Goal: Task Accomplishment & Management: Manage account settings

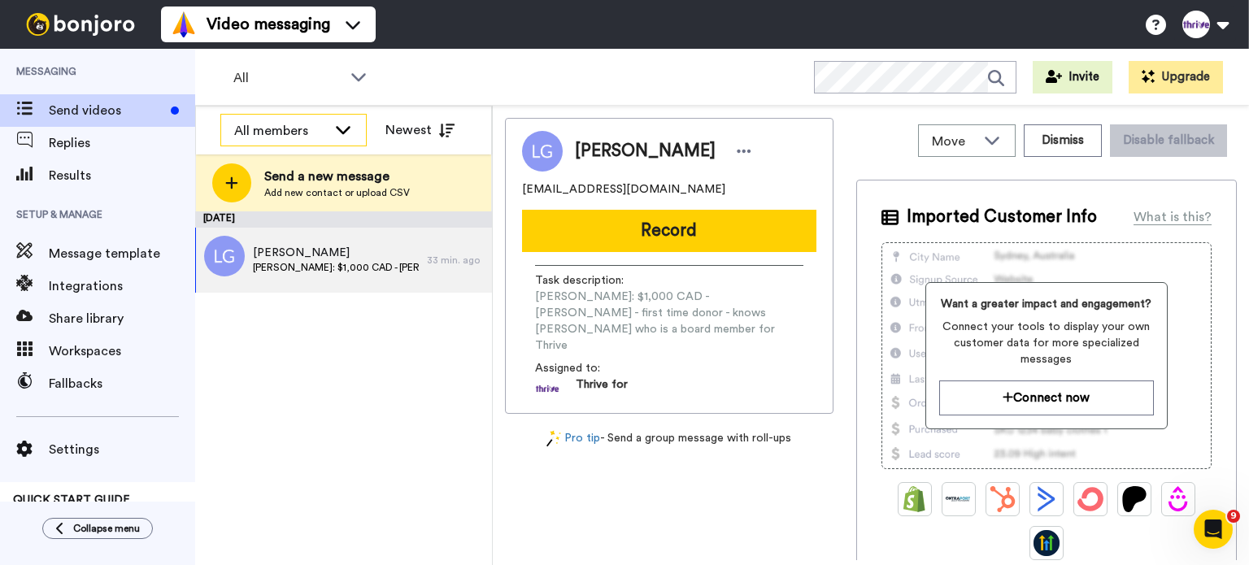
click at [347, 135] on icon at bounding box center [343, 129] width 20 height 16
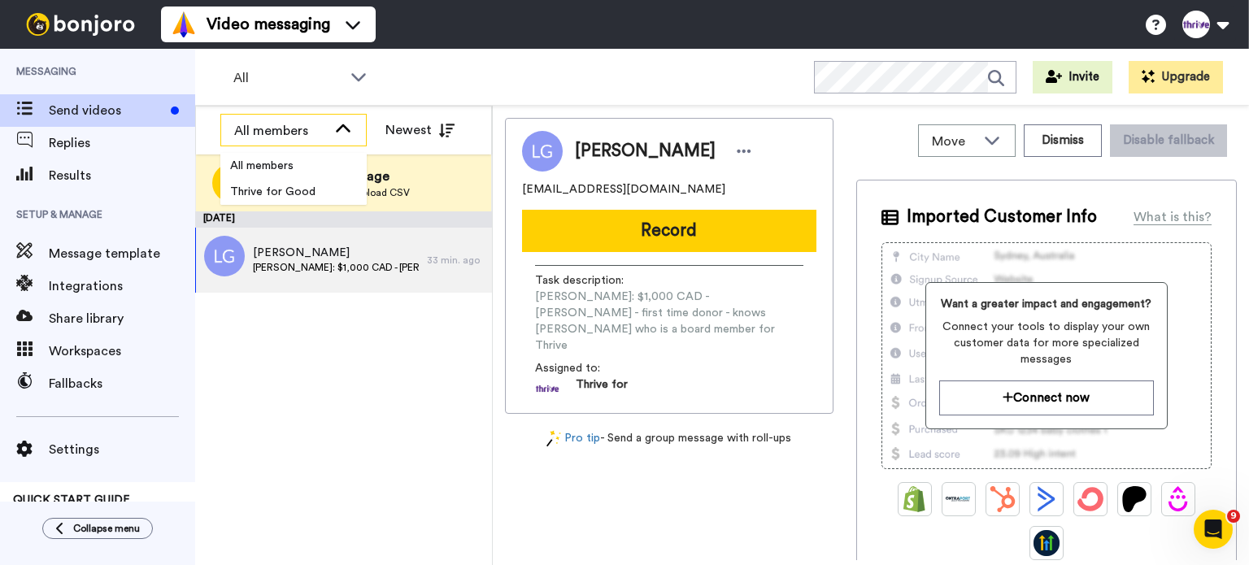
click at [347, 135] on icon at bounding box center [343, 129] width 20 height 16
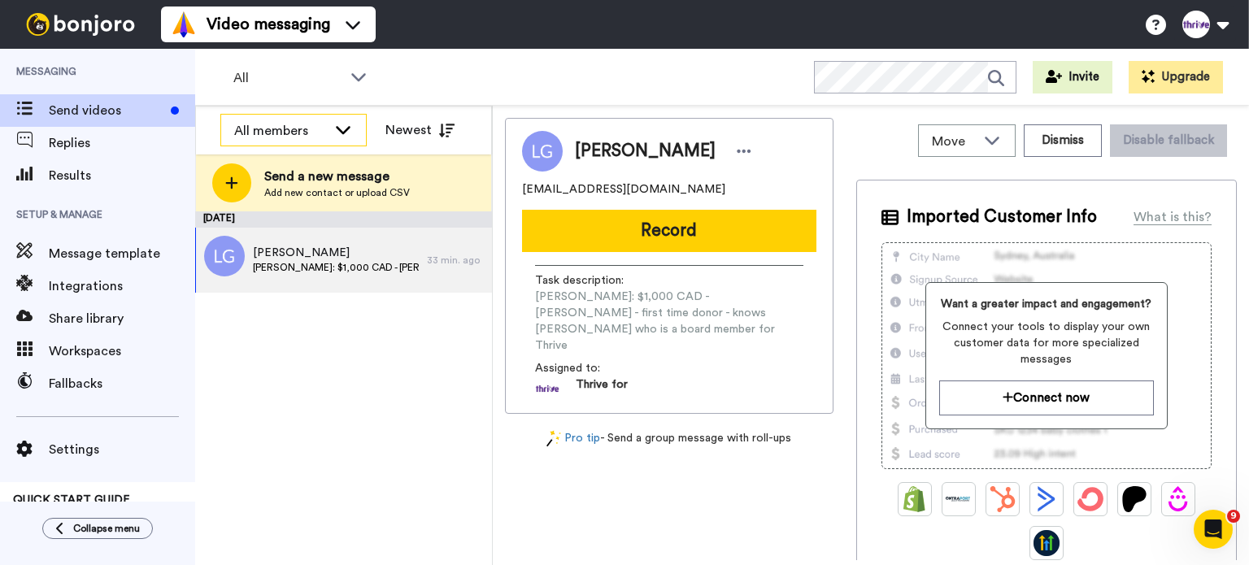
click at [347, 135] on icon at bounding box center [343, 129] width 20 height 16
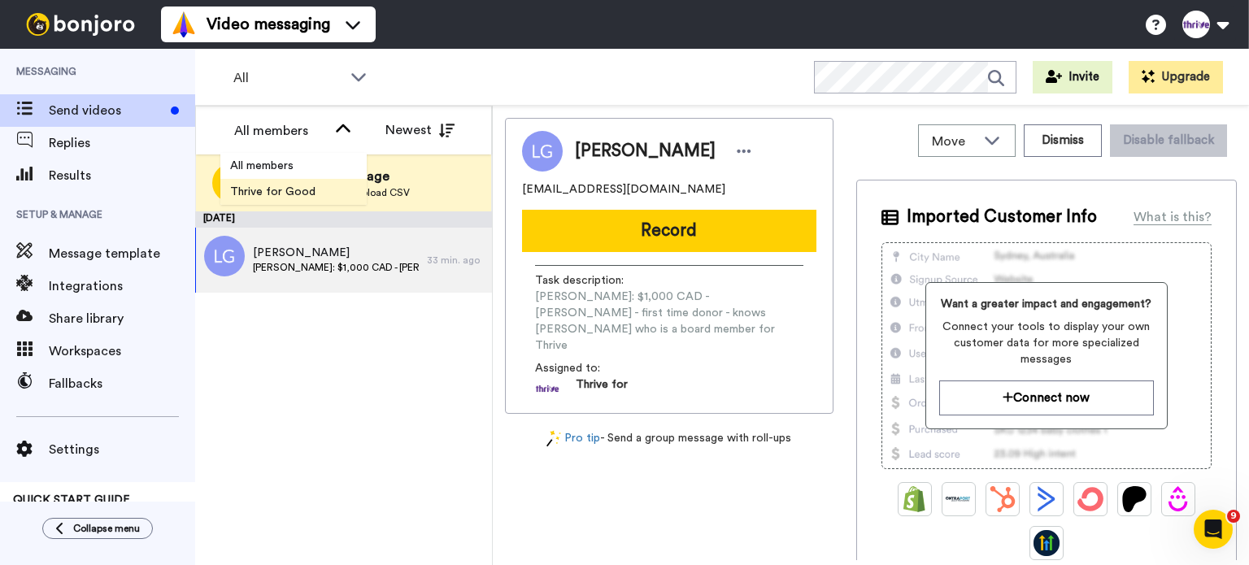
click at [317, 186] on span "Thrive for Good" at bounding box center [272, 192] width 105 height 16
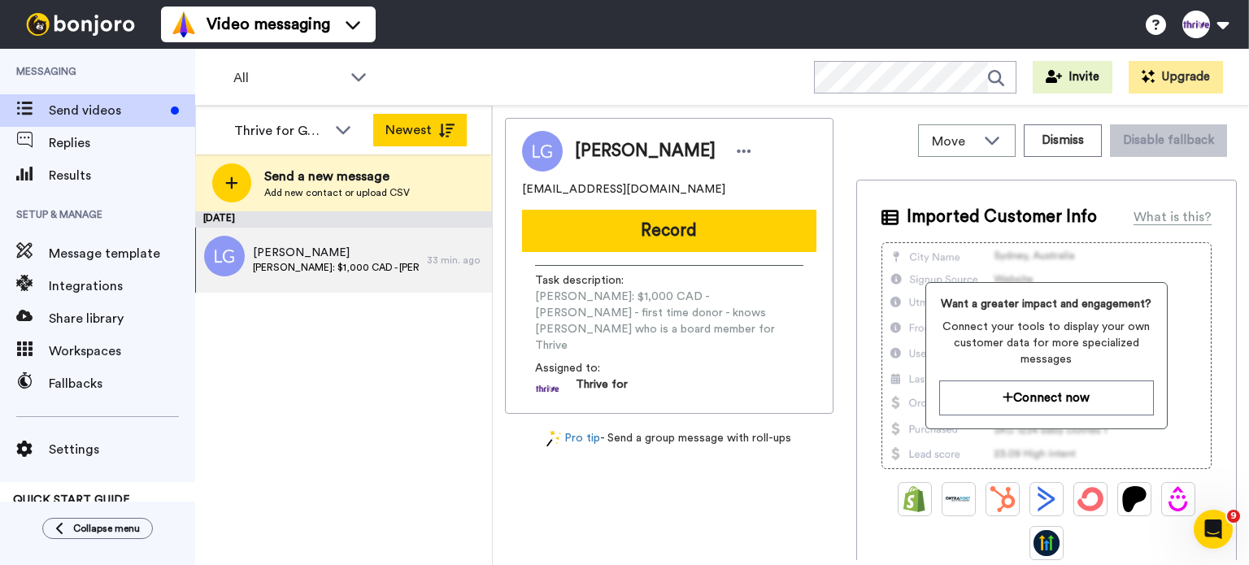
click at [449, 128] on icon at bounding box center [446, 131] width 16 height 14
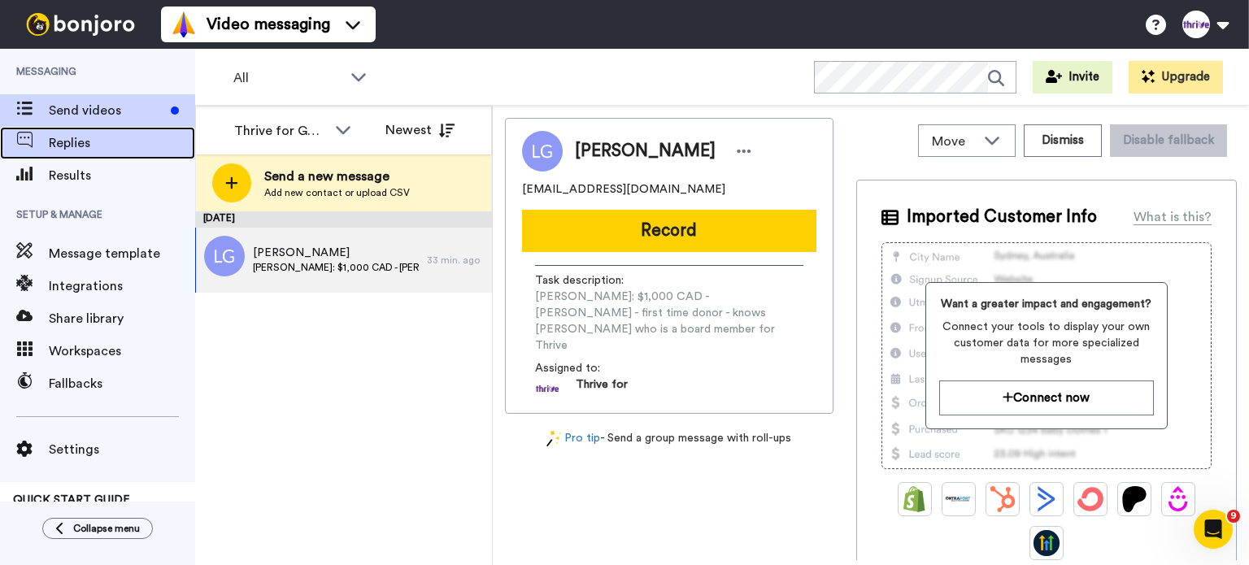
click at [98, 140] on span "Replies" at bounding box center [122, 143] width 146 height 20
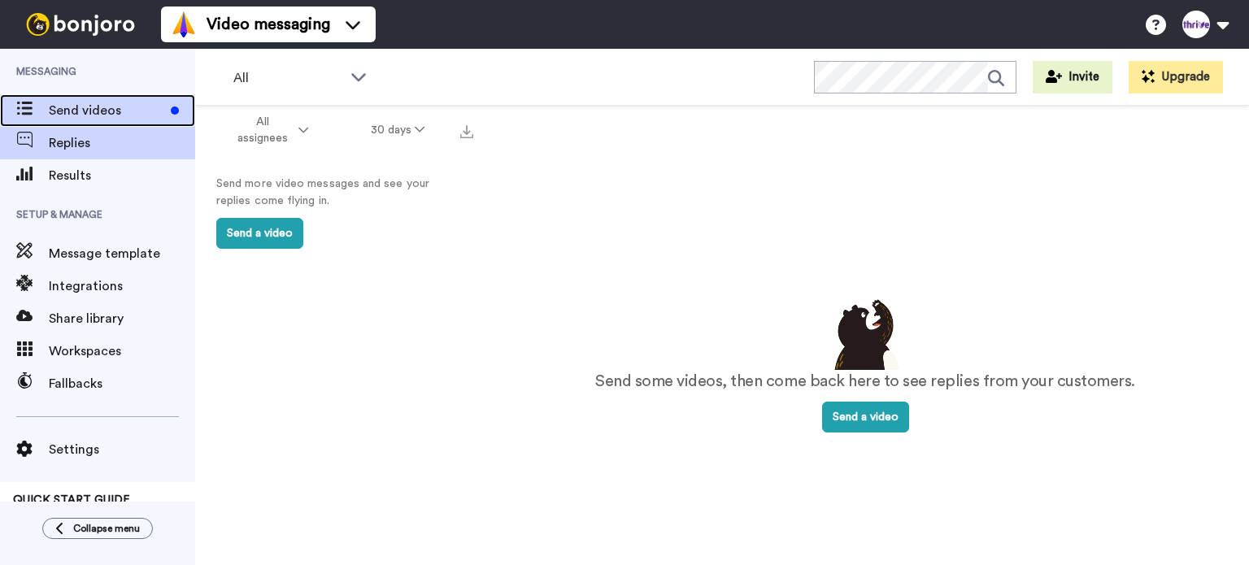
click at [101, 111] on span "Send videos" at bounding box center [107, 111] width 116 height 20
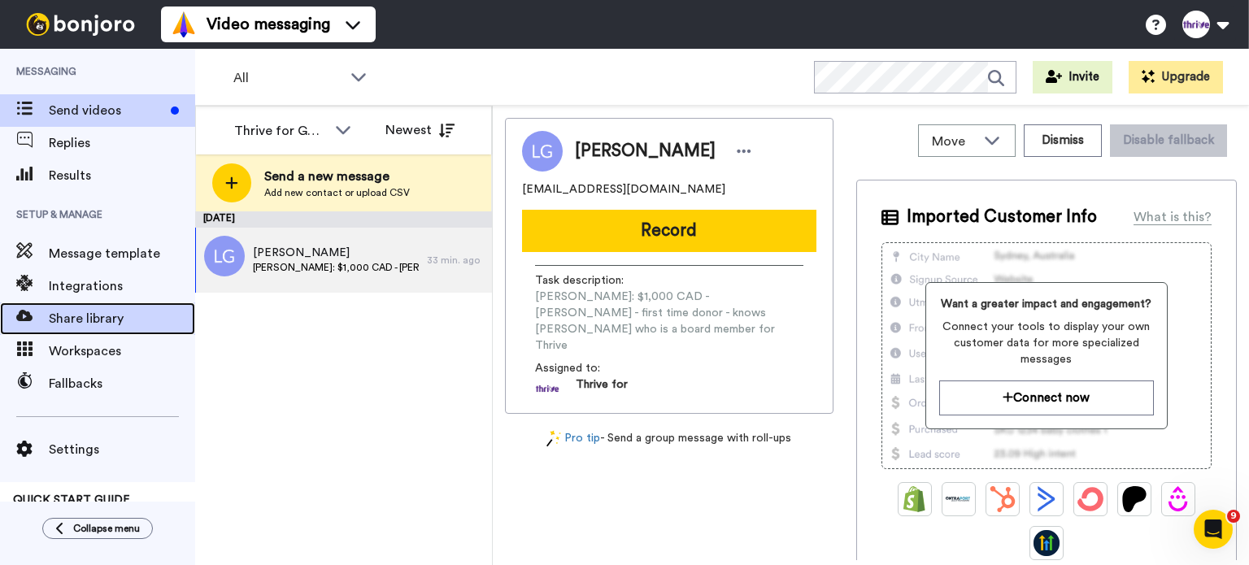
click at [78, 315] on span "Share library" at bounding box center [122, 319] width 146 height 20
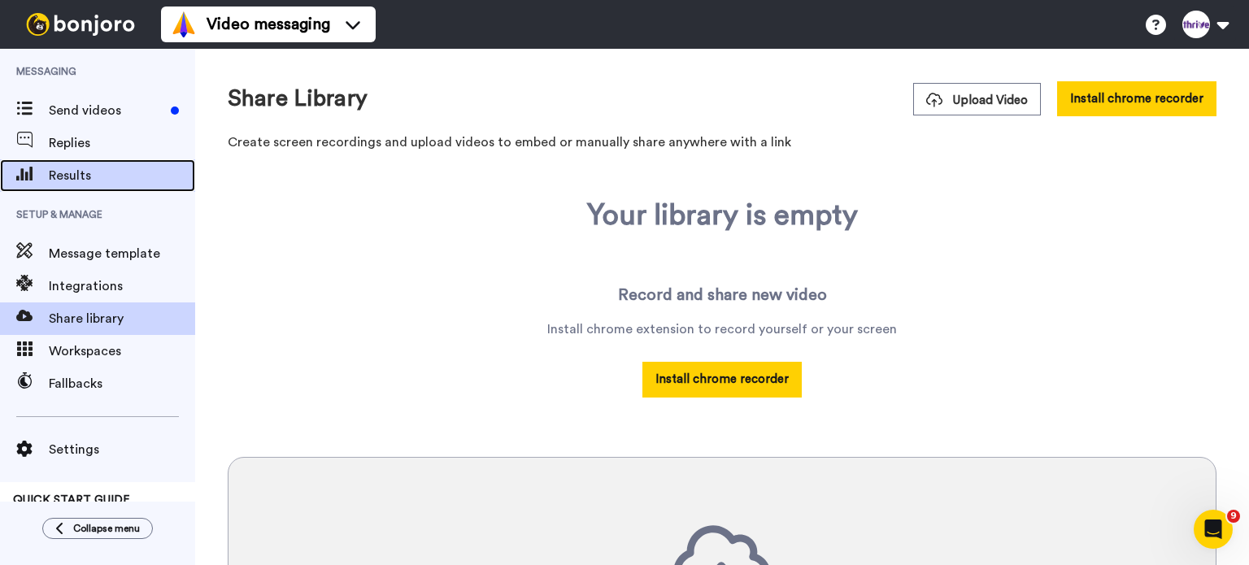
click at [135, 175] on span "Results" at bounding box center [122, 176] width 146 height 20
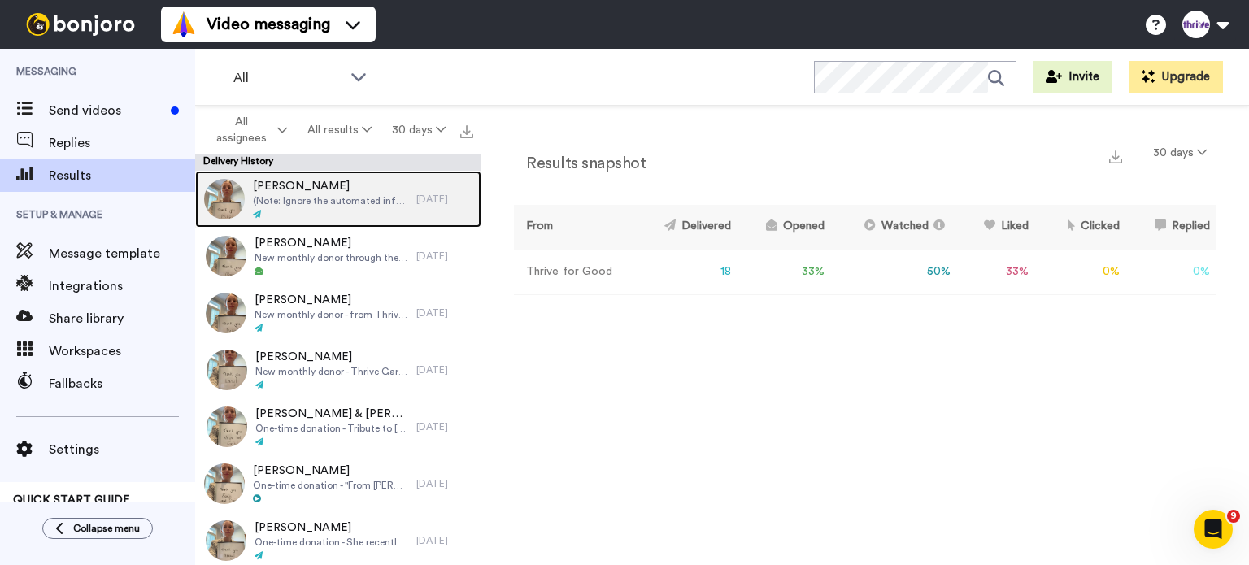
click at [332, 201] on span "(Note: Ignore the automated info that he is a musician - he's not)... $125 CAD …" at bounding box center [330, 200] width 155 height 13
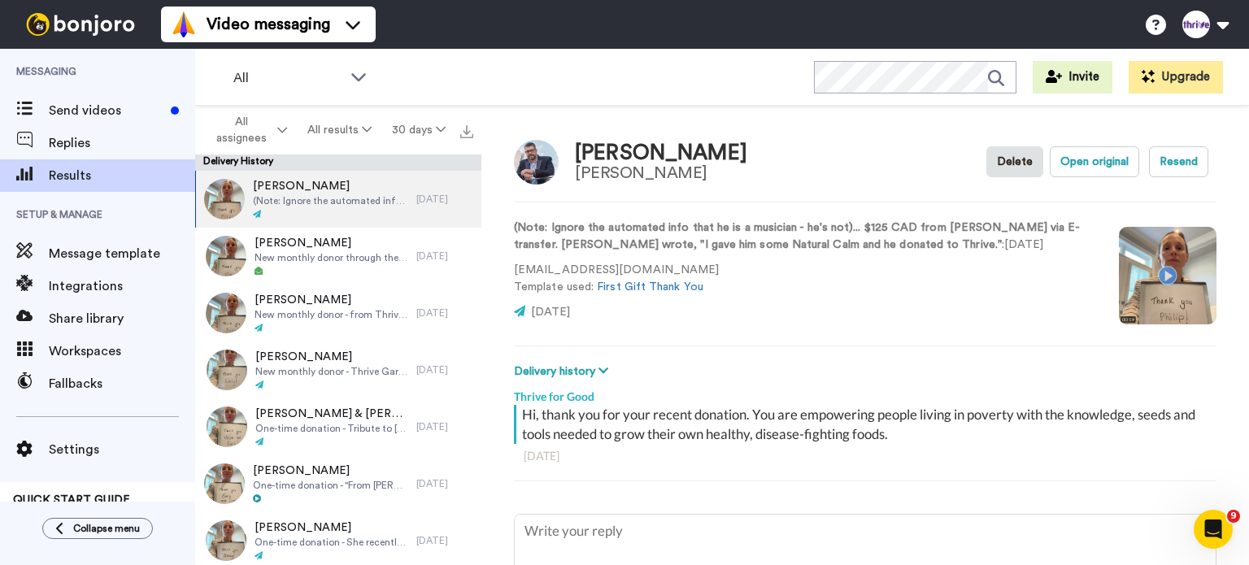
scroll to position [81, 0]
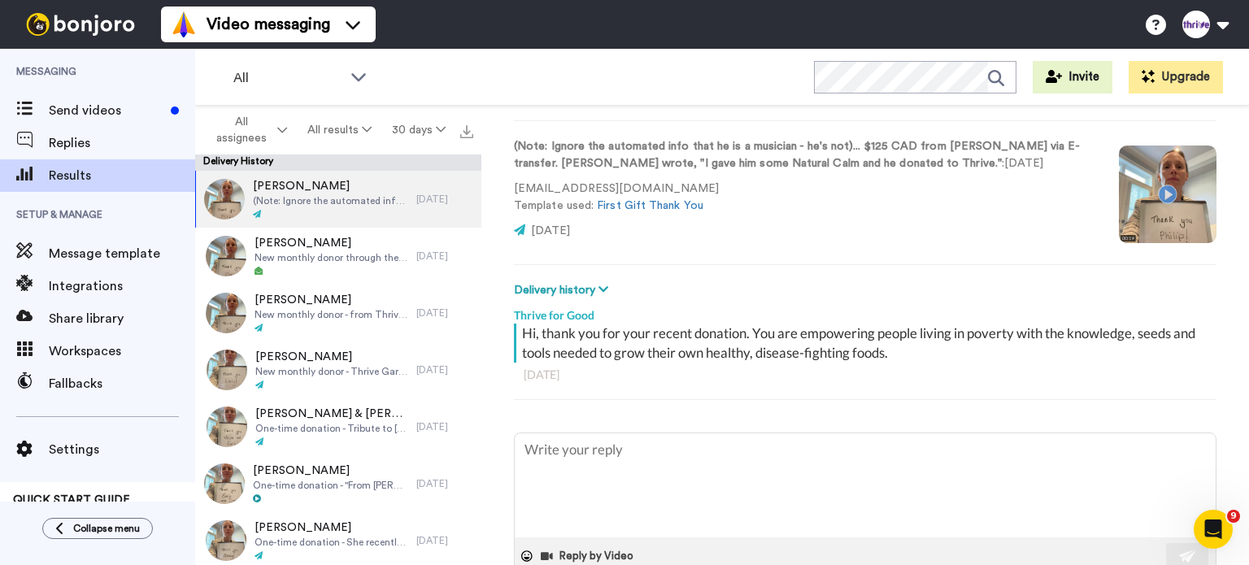
click at [1159, 188] on video at bounding box center [1168, 195] width 98 height 98
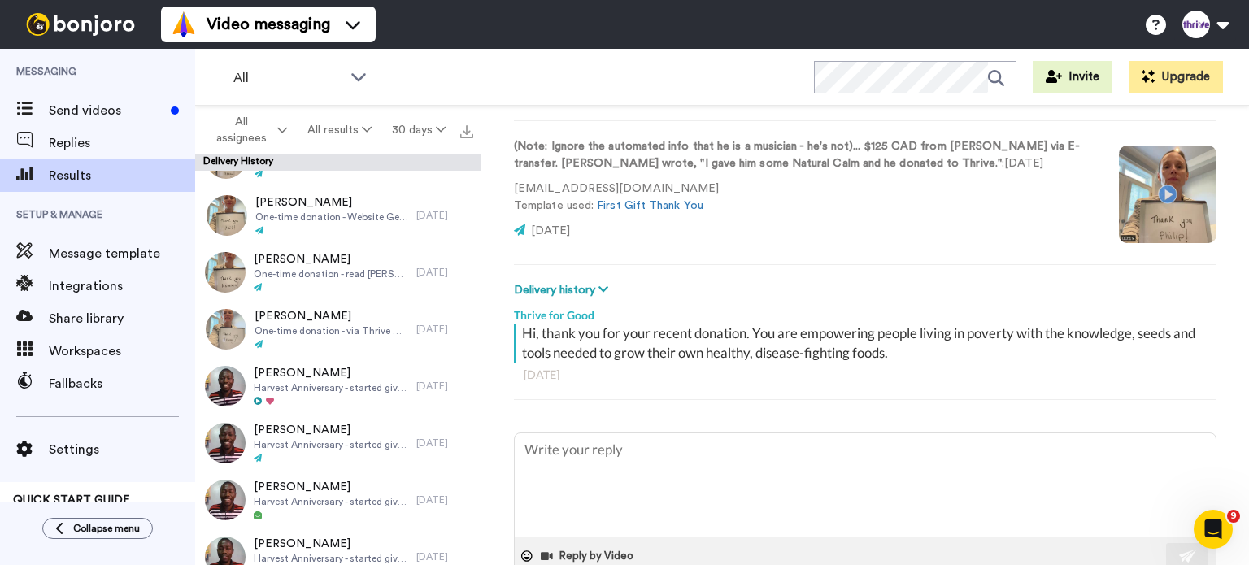
scroll to position [407, 0]
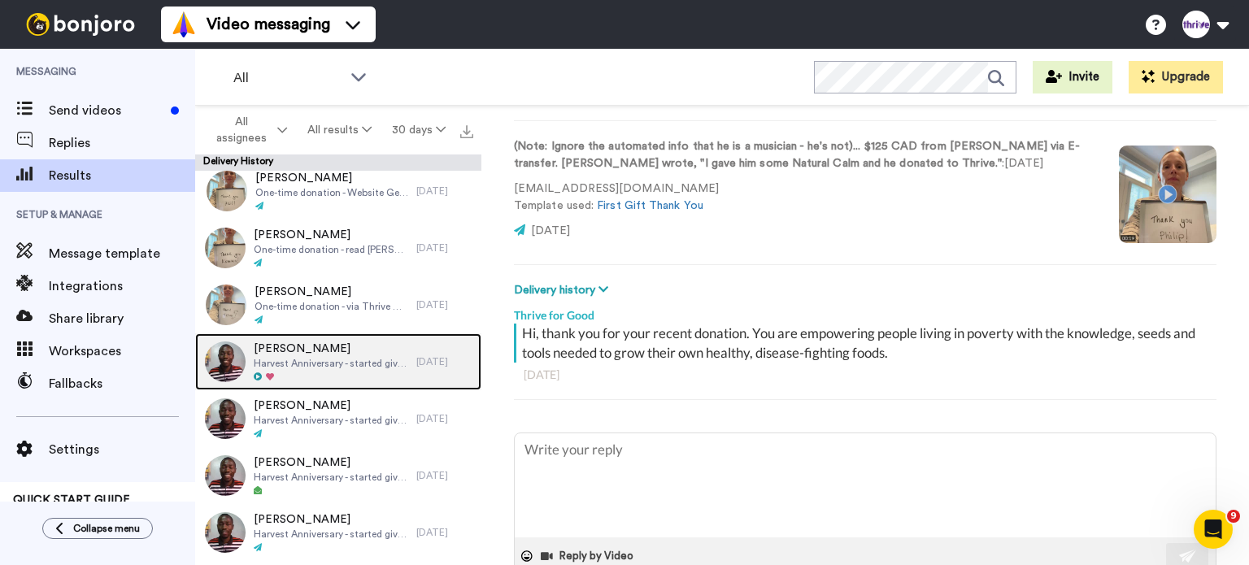
click at [333, 355] on span "[PERSON_NAME]" at bounding box center [331, 349] width 155 height 16
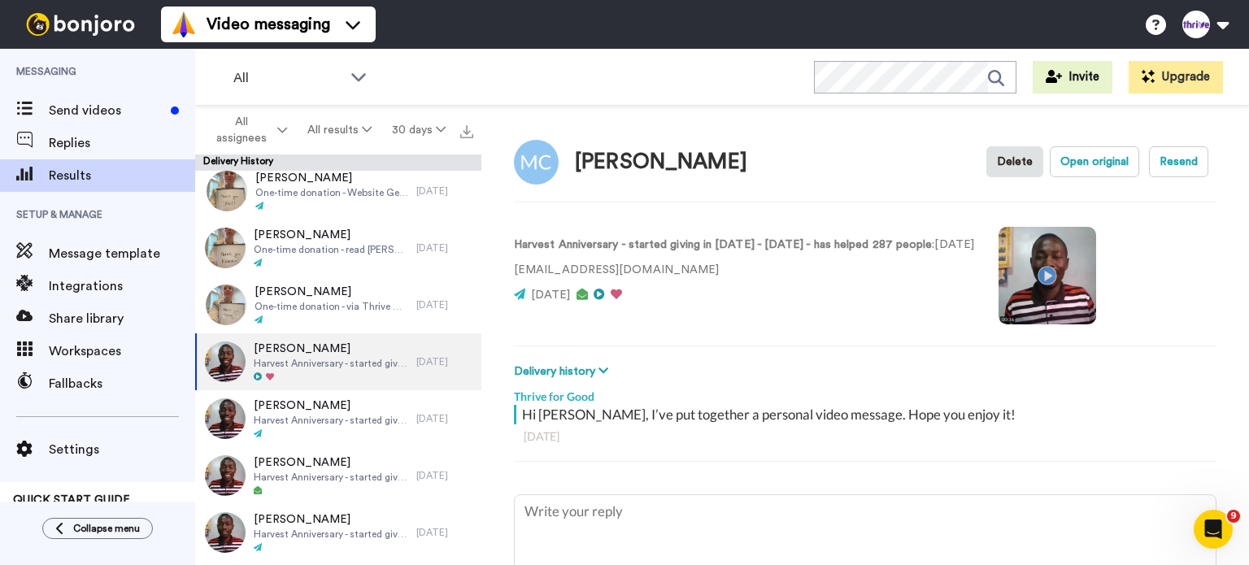
click at [1096, 275] on video at bounding box center [1048, 276] width 98 height 98
click at [1096, 279] on video at bounding box center [1048, 276] width 98 height 98
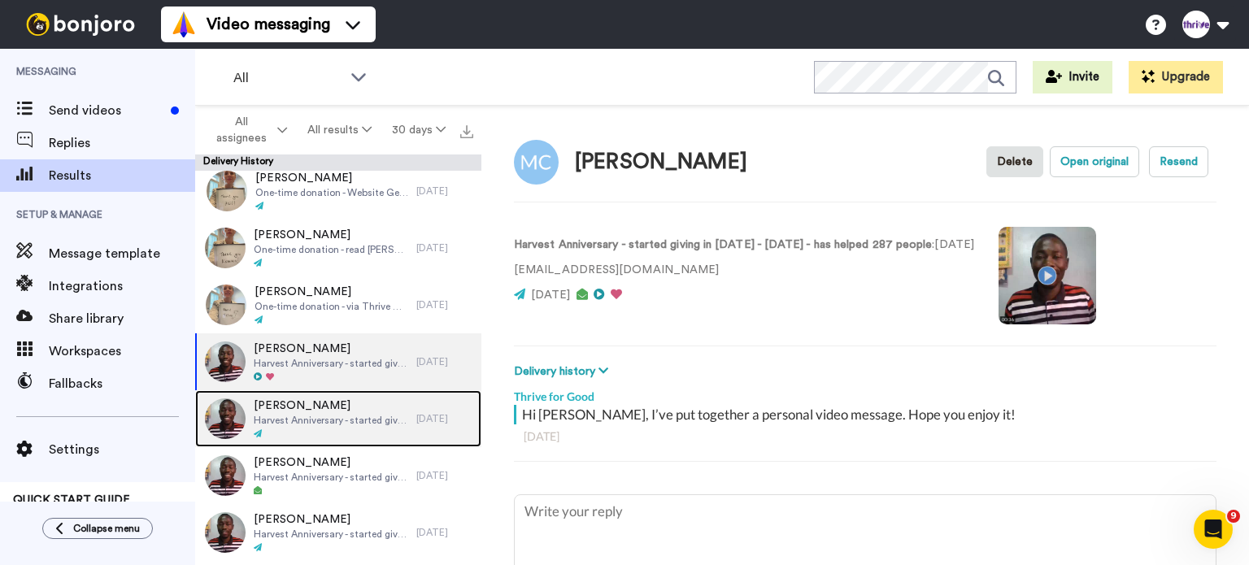
click at [315, 422] on span "Harvest Anniversary - started giving in [DATE] - [DATE] - has helped 69 people" at bounding box center [331, 420] width 155 height 13
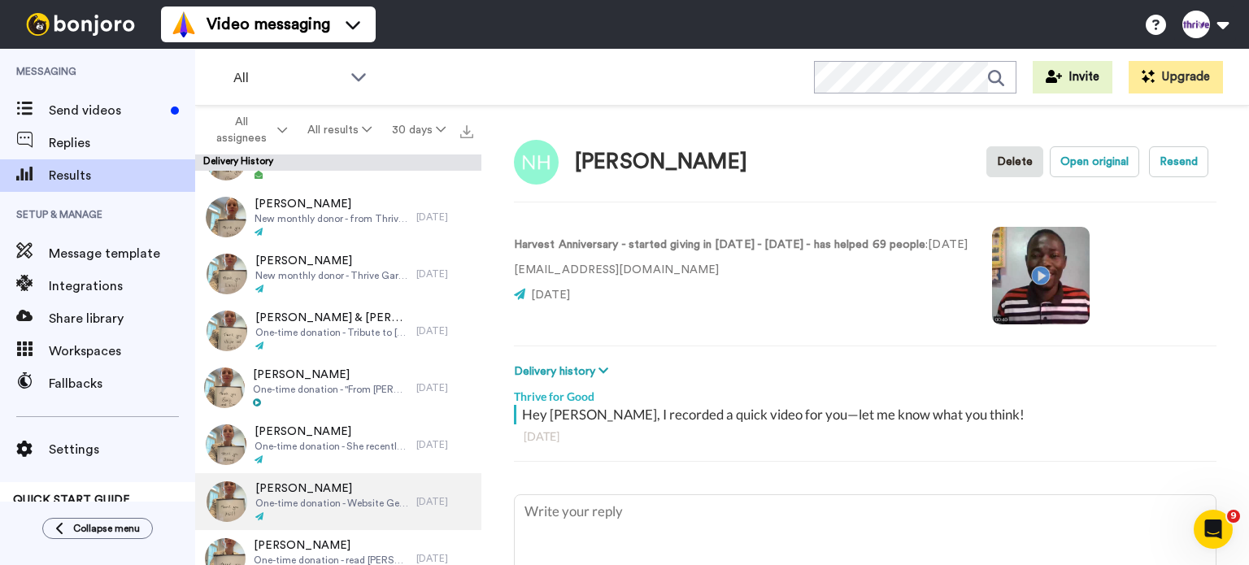
scroll to position [81, 0]
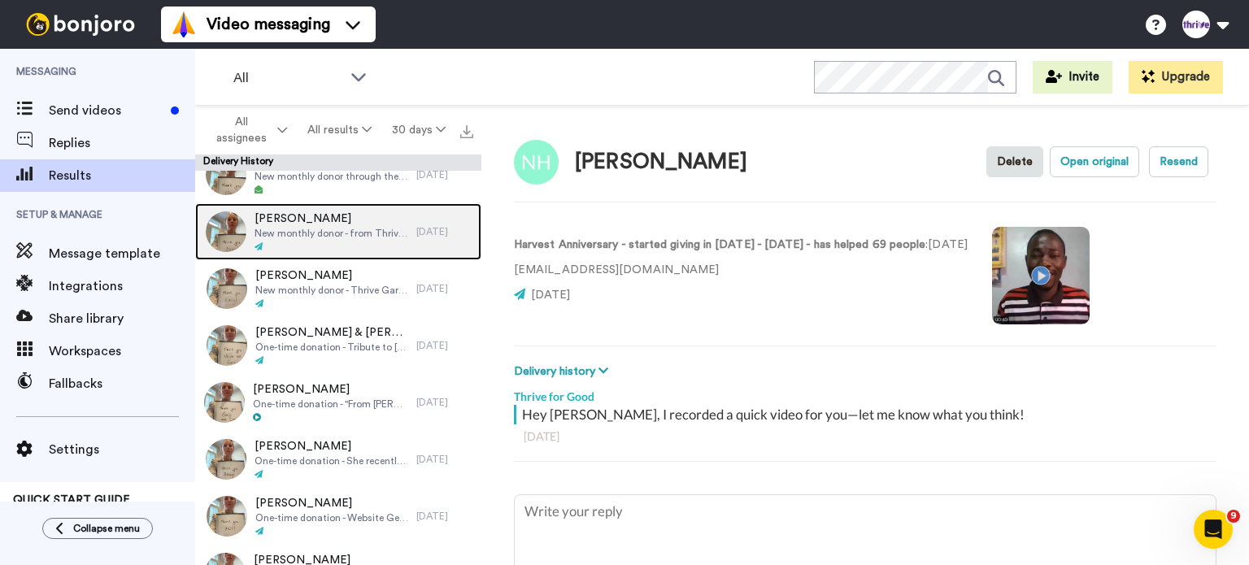
click at [318, 217] on span "[PERSON_NAME]" at bounding box center [332, 219] width 154 height 16
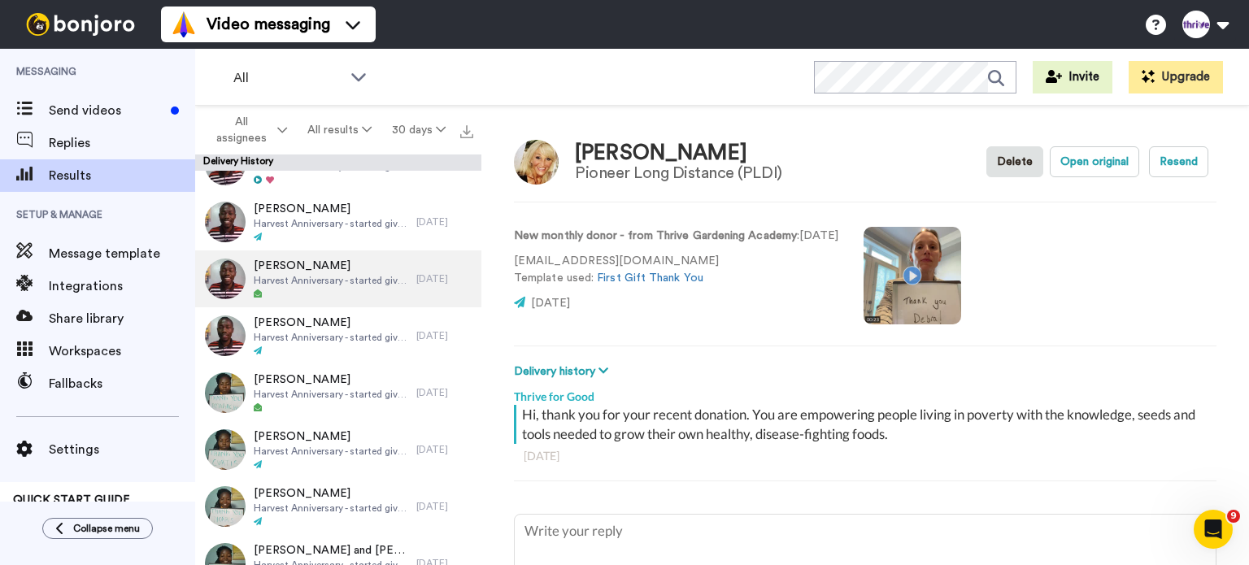
scroll to position [621, 0]
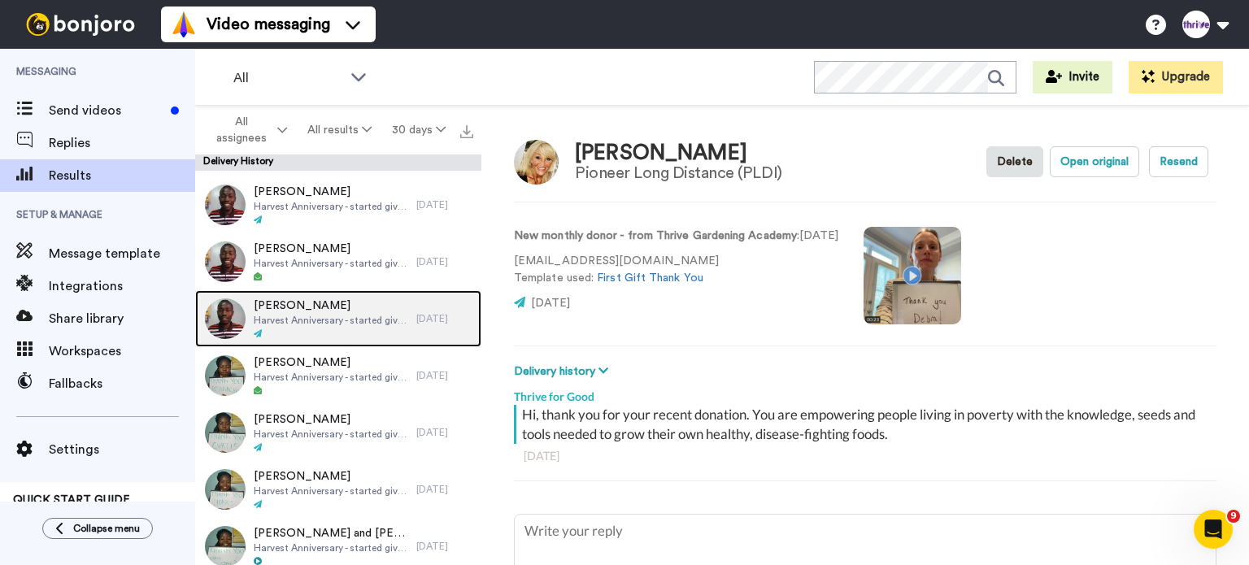
click at [304, 302] on span "[PERSON_NAME]" at bounding box center [331, 306] width 155 height 16
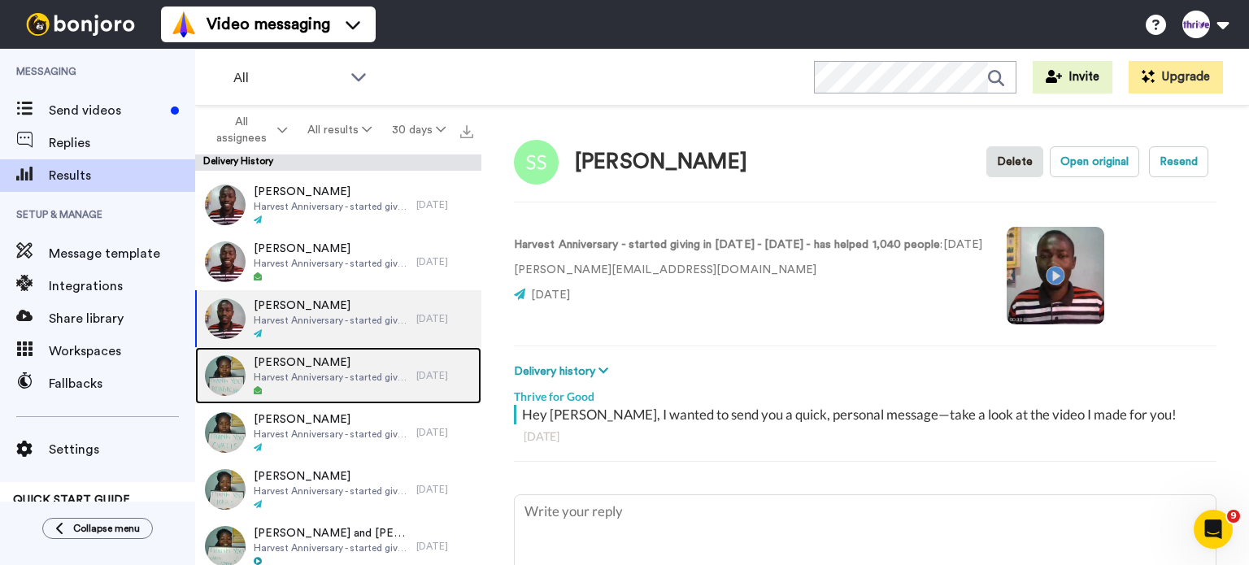
click at [324, 359] on span "[PERSON_NAME]" at bounding box center [331, 363] width 155 height 16
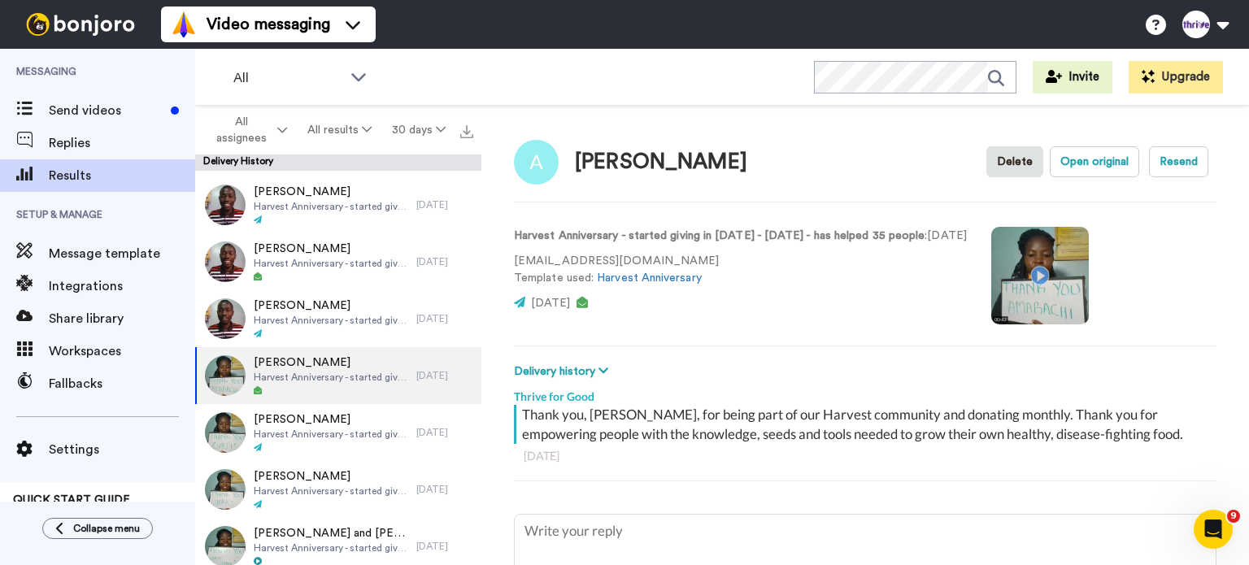
click at [1086, 271] on video at bounding box center [1041, 276] width 98 height 98
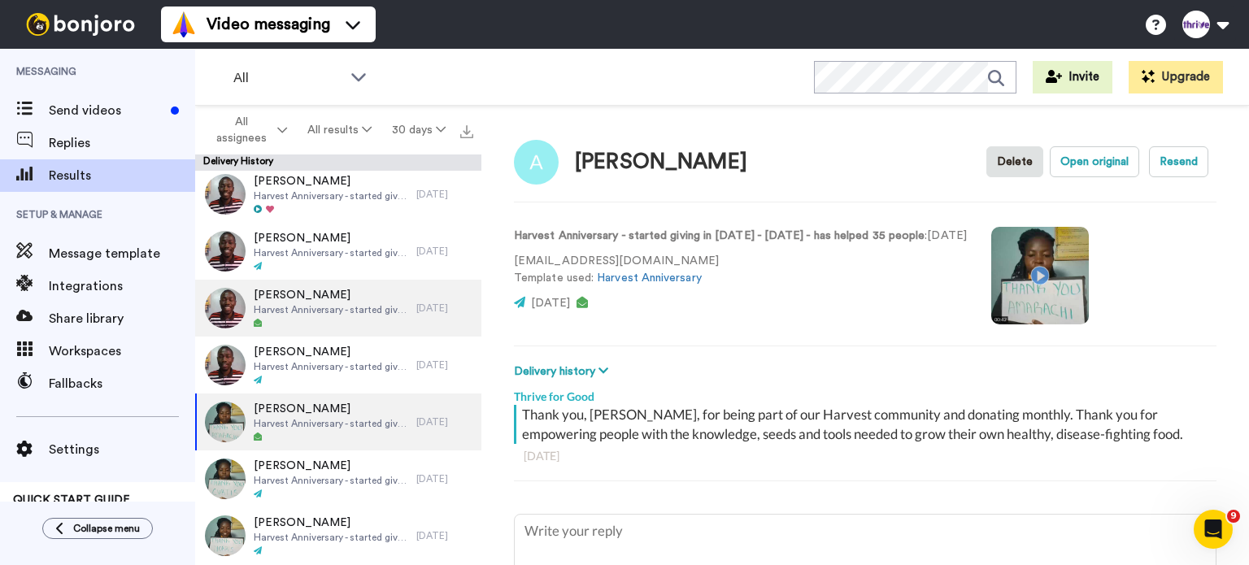
scroll to position [539, 0]
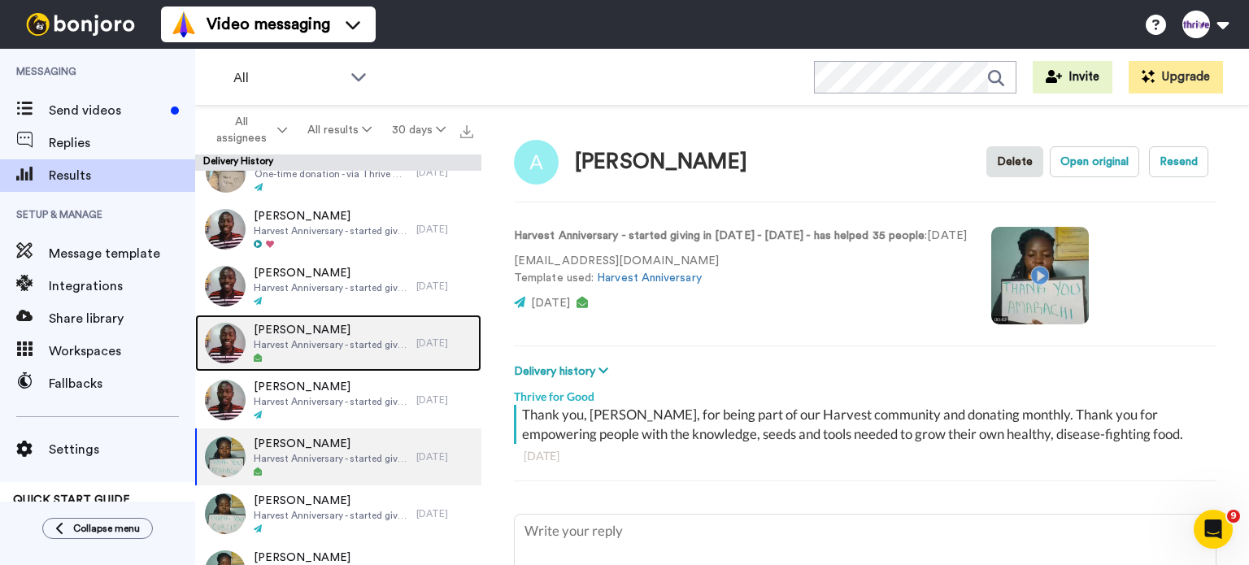
click at [363, 338] on span "Harvest Anniversary - started giving in [DATE] - [DATE] - has helped 131 people" at bounding box center [331, 344] width 155 height 13
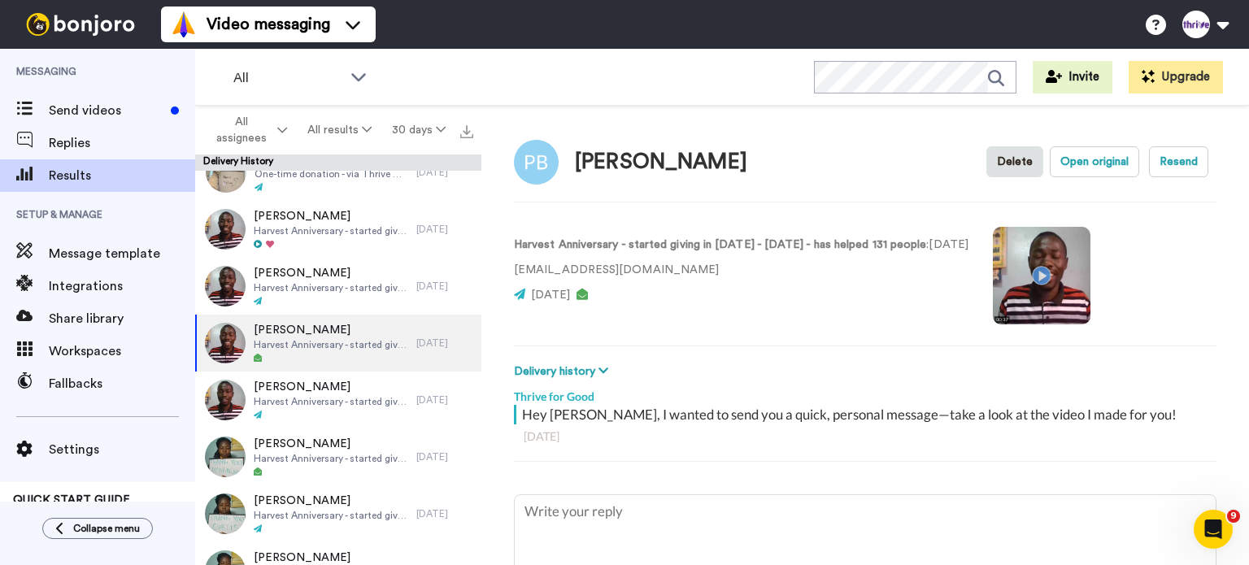
click at [1091, 276] on video at bounding box center [1042, 276] width 98 height 98
type textarea "x"
